Goal: Book appointment/travel/reservation

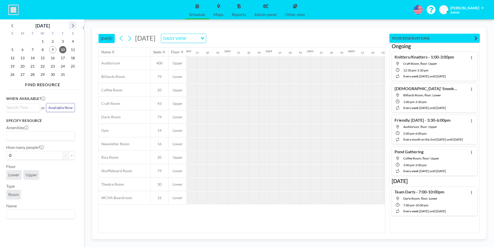
click at [73, 25] on icon at bounding box center [72, 25] width 7 height 7
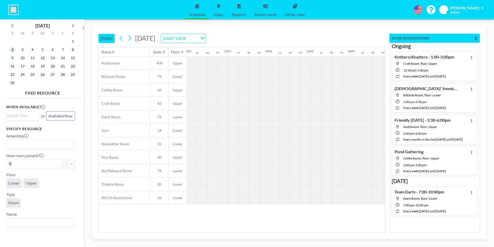
click at [12, 50] on span "2" at bounding box center [12, 49] width 7 height 7
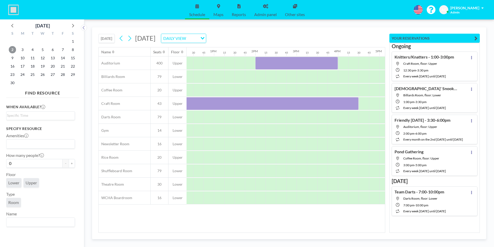
scroll to position [0, 487]
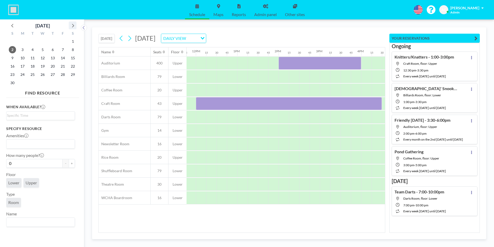
click at [71, 24] on icon at bounding box center [72, 25] width 7 height 7
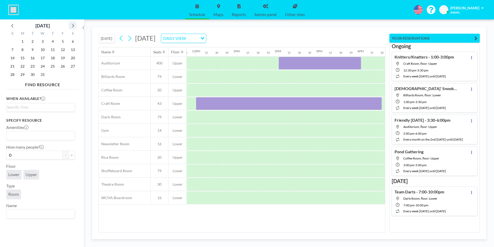
click at [73, 25] on icon at bounding box center [72, 25] width 7 height 7
click at [72, 50] on span "10" at bounding box center [72, 49] width 7 height 7
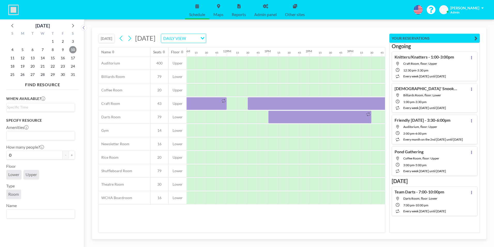
scroll to position [0, 479]
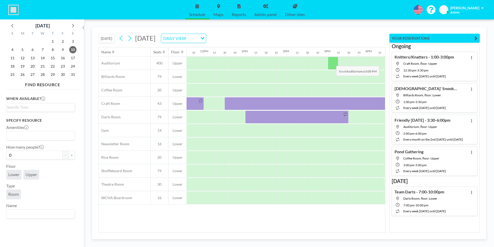
click at [332, 62] on div at bounding box center [333, 63] width 10 height 13
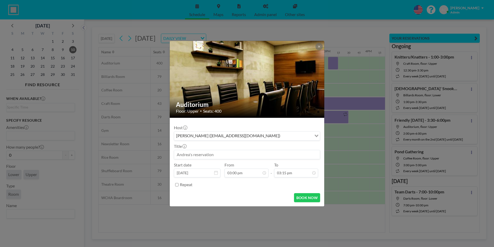
click at [200, 152] on input at bounding box center [247, 154] width 146 height 9
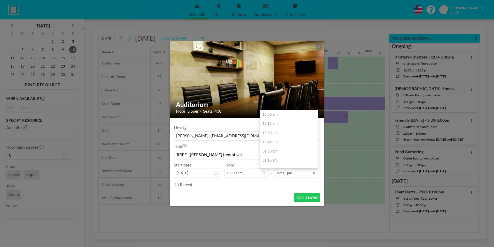
type input "RRPE - [PERSON_NAME] (tentative)"
click at [306, 173] on input "03:15 pm" at bounding box center [296, 172] width 44 height 9
click at [285, 144] on div "09:00 pm" at bounding box center [290, 144] width 61 height 9
type input "09:00 pm"
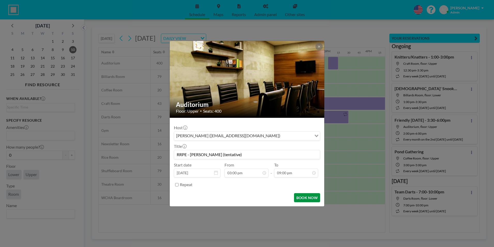
click at [308, 197] on button "BOOK NOW" at bounding box center [307, 197] width 26 height 9
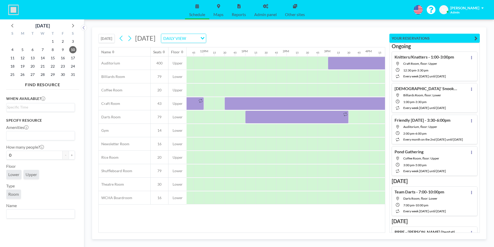
click at [107, 37] on button "[DATE]" at bounding box center [107, 38] width 16 height 9
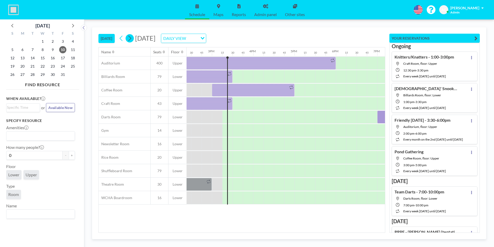
scroll to position [0, 621]
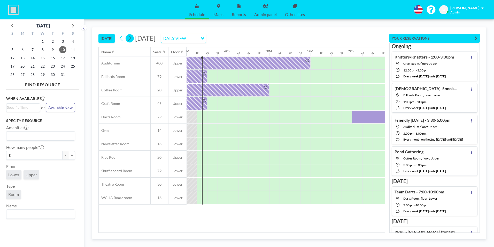
click at [131, 39] on icon at bounding box center [130, 38] width 3 height 5
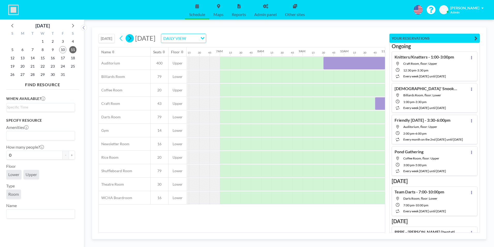
scroll to position [0, 331]
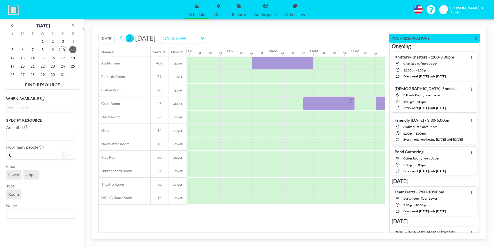
click at [131, 39] on icon at bounding box center [129, 38] width 5 height 8
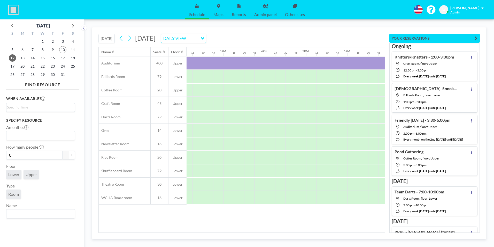
scroll to position [0, 581]
click at [131, 38] on icon at bounding box center [129, 38] width 5 height 8
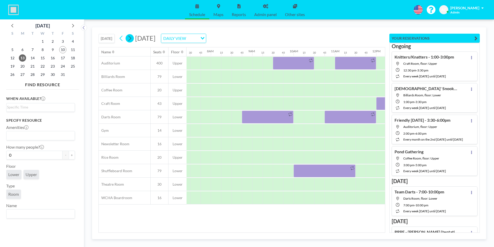
scroll to position [0, 321]
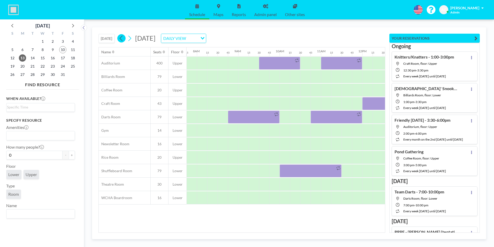
click at [121, 38] on icon at bounding box center [121, 38] width 5 height 8
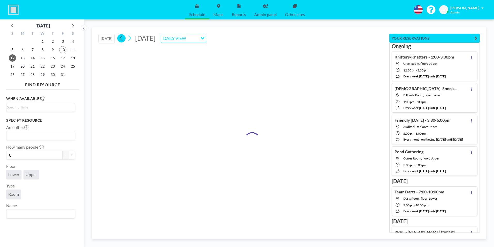
click at [120, 38] on icon at bounding box center [121, 38] width 5 height 8
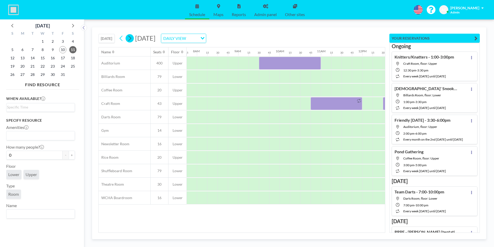
click at [133, 39] on button at bounding box center [130, 38] width 8 height 8
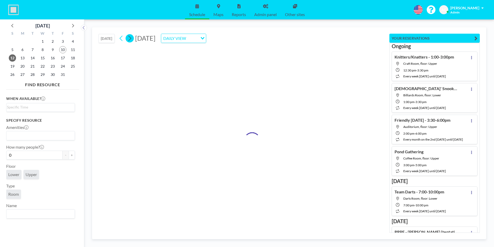
click at [133, 39] on button at bounding box center [130, 38] width 8 height 8
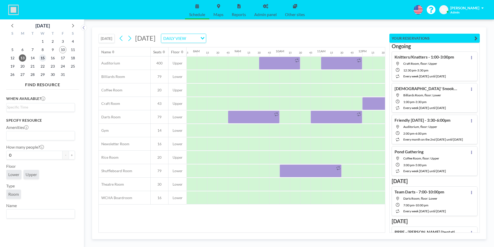
click at [43, 56] on span "15" at bounding box center [42, 57] width 7 height 7
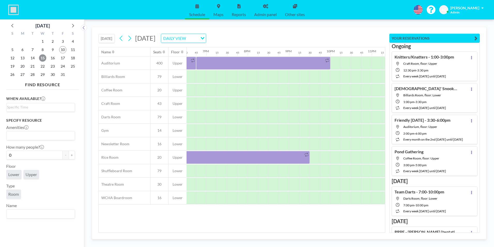
scroll to position [0, 688]
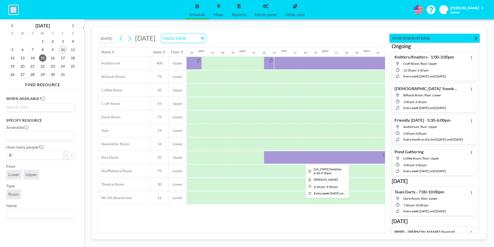
click at [309, 158] on div at bounding box center [326, 157] width 124 height 13
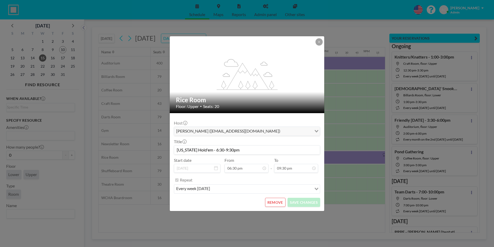
drag, startPoint x: 237, startPoint y: 149, endPoint x: 174, endPoint y: 149, distance: 62.8
click at [174, 149] on input "[US_STATE] Hold'em - 6:30-9:30pm" at bounding box center [247, 149] width 146 height 9
click at [248, 179] on div "Repeat" at bounding box center [250, 180] width 140 height 9
click at [277, 202] on button "REMOVE" at bounding box center [275, 202] width 20 height 9
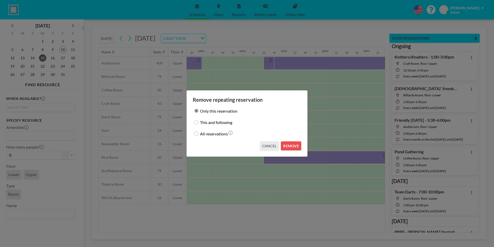
click at [197, 122] on input "This and following" at bounding box center [196, 122] width 4 height 4
radio input "true"
click at [290, 144] on button "REMOVE" at bounding box center [291, 145] width 20 height 9
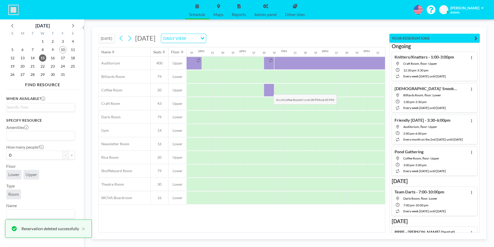
click at [269, 90] on div at bounding box center [269, 90] width 10 height 13
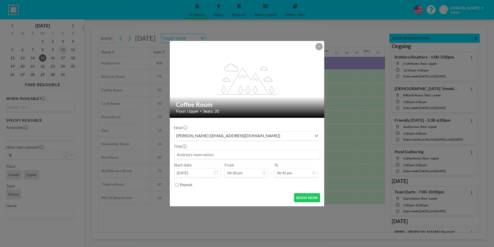
click at [228, 153] on input at bounding box center [247, 154] width 146 height 9
paste input "[US_STATE] Hold'em - 6:30-9:30pm"
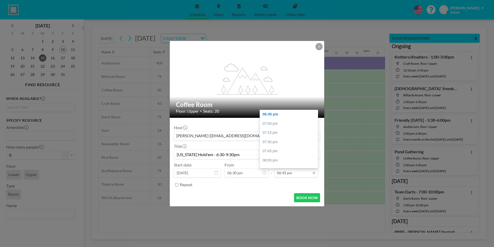
type input "[US_STATE] Hold'em - 6:30-9:30pm"
click at [288, 173] on input "06:45 pm" at bounding box center [296, 172] width 44 height 9
click at [284, 164] on div "09:30 pm" at bounding box center [290, 163] width 61 height 9
type input "09:30 pm"
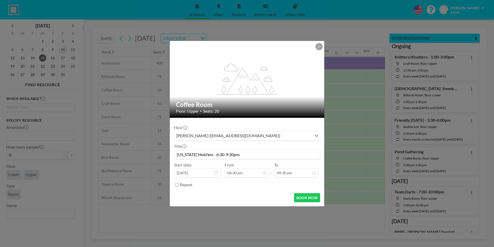
click at [176, 185] on input "Repeat" at bounding box center [176, 184] width 3 height 3
checkbox input "true"
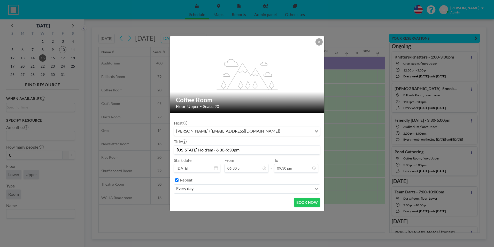
click at [284, 190] on input "Search for option" at bounding box center [253, 188] width 116 height 7
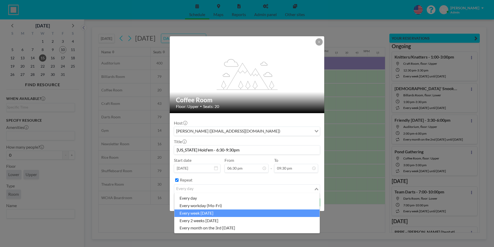
click at [221, 212] on li "every week [DATE]" at bounding box center [247, 212] width 145 height 7
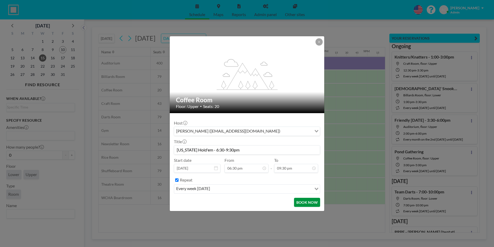
click at [309, 202] on button "BOOK NOW" at bounding box center [307, 202] width 26 height 9
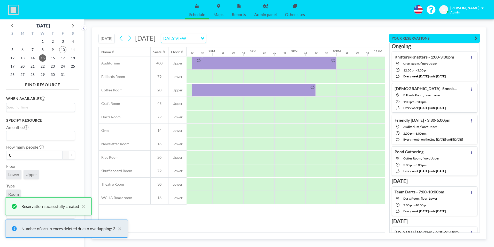
scroll to position [0, 686]
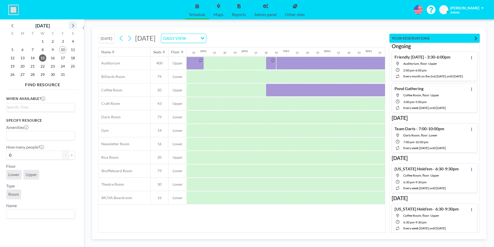
click at [74, 25] on icon at bounding box center [72, 25] width 7 height 7
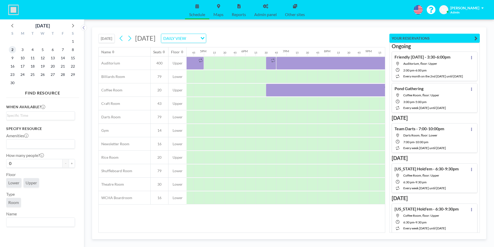
click at [13, 50] on span "2" at bounding box center [12, 49] width 7 height 7
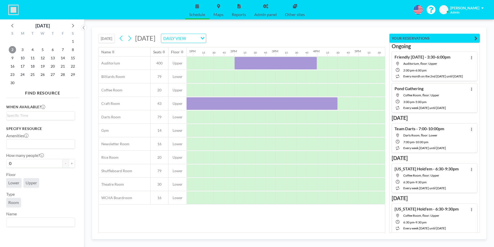
scroll to position [0, 533]
click at [11, 25] on icon at bounding box center [12, 25] width 7 height 7
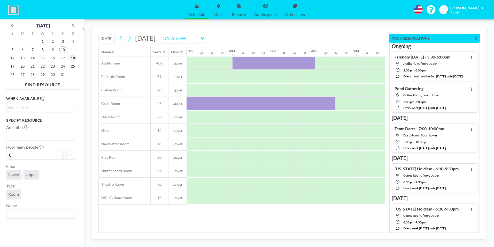
click at [72, 57] on span "18" at bounding box center [72, 57] width 7 height 7
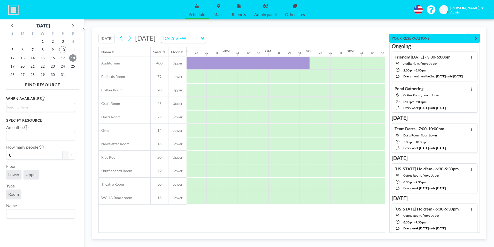
scroll to position [0, 718]
click at [72, 25] on icon at bounding box center [72, 25] width 7 height 7
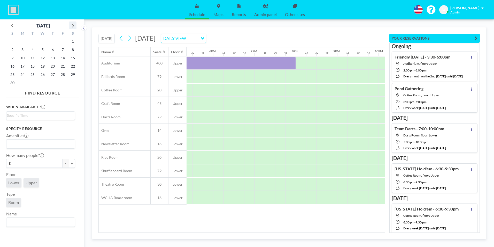
click at [72, 25] on icon at bounding box center [72, 25] width 7 height 7
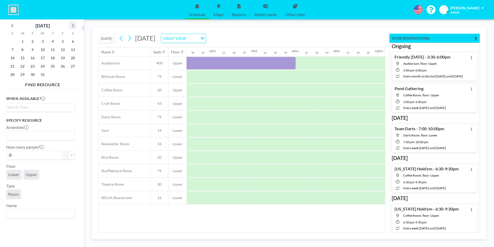
click at [72, 25] on icon at bounding box center [72, 25] width 7 height 7
click at [74, 49] on span "10" at bounding box center [72, 49] width 7 height 7
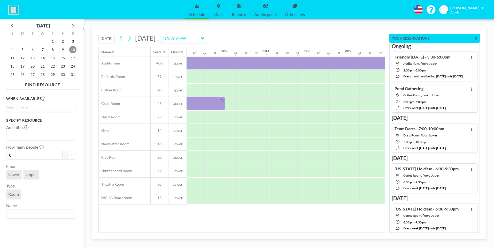
scroll to position [0, 699]
click at [11, 25] on icon at bounding box center [12, 25] width 7 height 7
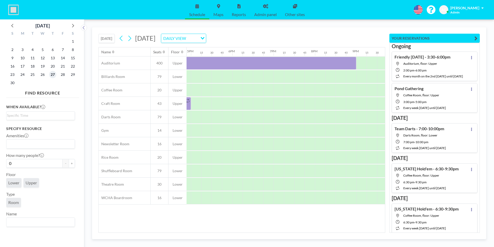
click at [53, 75] on span "27" at bounding box center [52, 74] width 7 height 7
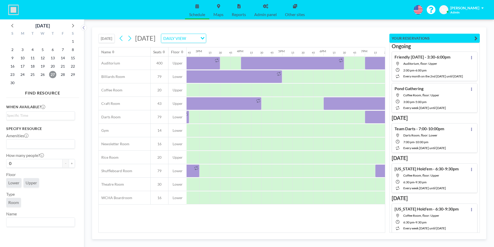
scroll to position [0, 606]
click at [63, 74] on span "28" at bounding box center [62, 74] width 7 height 7
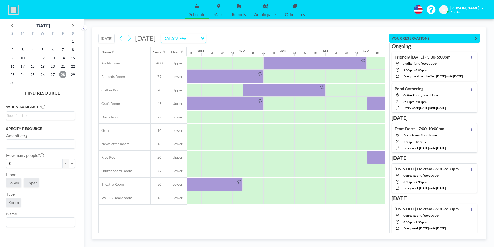
scroll to position [0, 535]
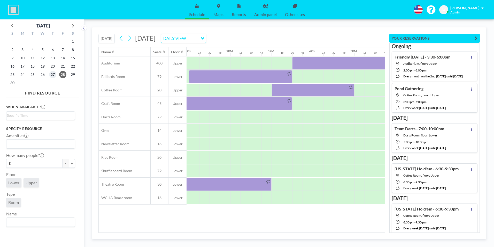
click at [52, 74] on span "27" at bounding box center [52, 74] width 7 height 7
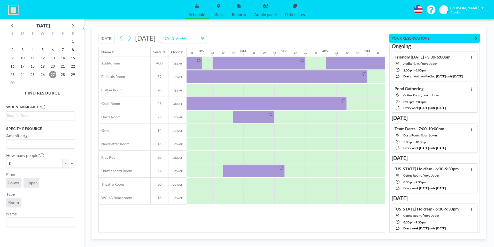
scroll to position [0, 510]
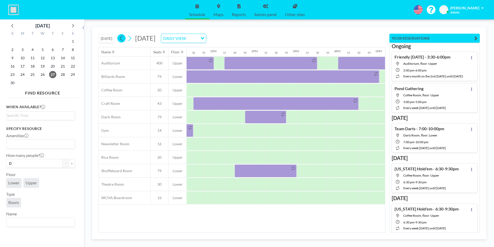
click at [120, 38] on icon at bounding box center [121, 38] width 5 height 8
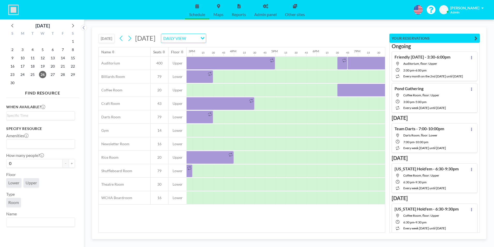
scroll to position [0, 632]
